Goal: Check status: Check status

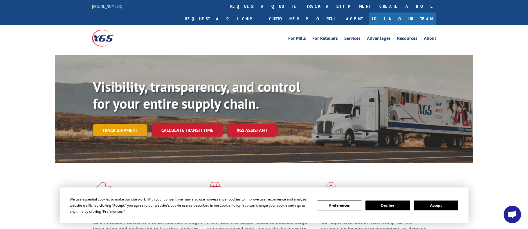
click at [134, 124] on link "Track shipment" at bounding box center [120, 130] width 55 height 12
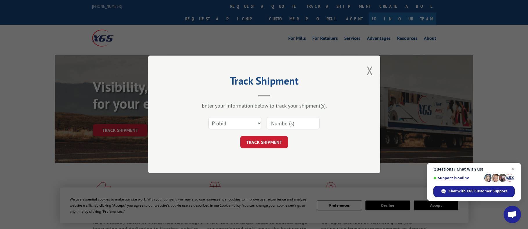
click at [282, 121] on input at bounding box center [292, 123] width 53 height 12
paste input "17442917"
type input "17442917"
click at [260, 123] on select "Select category... Probill BOL PO" at bounding box center [235, 123] width 53 height 12
select select "bol"
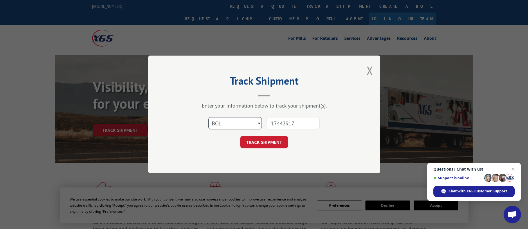
click at [209, 117] on select "Select category... Probill BOL PO" at bounding box center [235, 123] width 53 height 12
click at [281, 142] on button "TRACK SHIPMENT" at bounding box center [264, 142] width 48 height 12
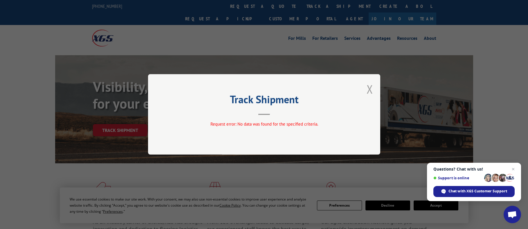
click at [370, 89] on button "Close modal" at bounding box center [370, 88] width 6 height 15
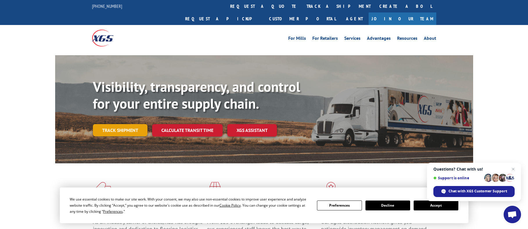
click at [122, 124] on link "Track shipment" at bounding box center [120, 130] width 55 height 12
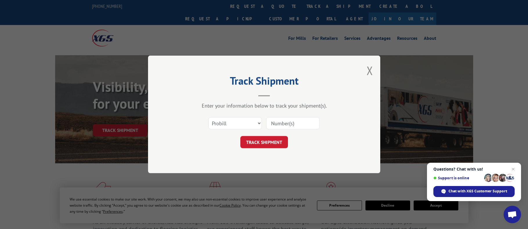
click at [294, 122] on input at bounding box center [292, 123] width 53 height 12
paste input "17442917"
type input "17442917"
click at [261, 140] on button "TRACK SHIPMENT" at bounding box center [264, 142] width 48 height 12
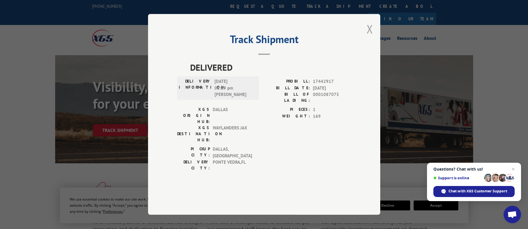
click at [369, 37] on button "Close modal" at bounding box center [370, 28] width 6 height 15
